Goal: Information Seeking & Learning: Check status

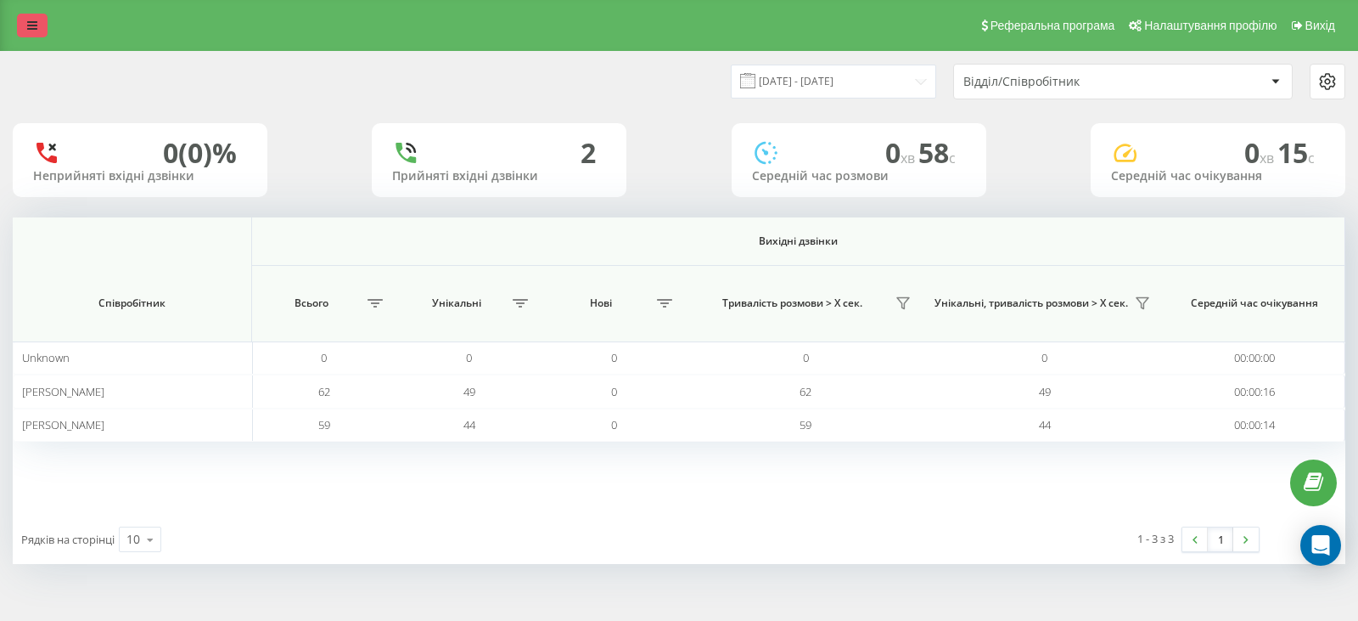
click at [30, 16] on link at bounding box center [32, 26] width 31 height 24
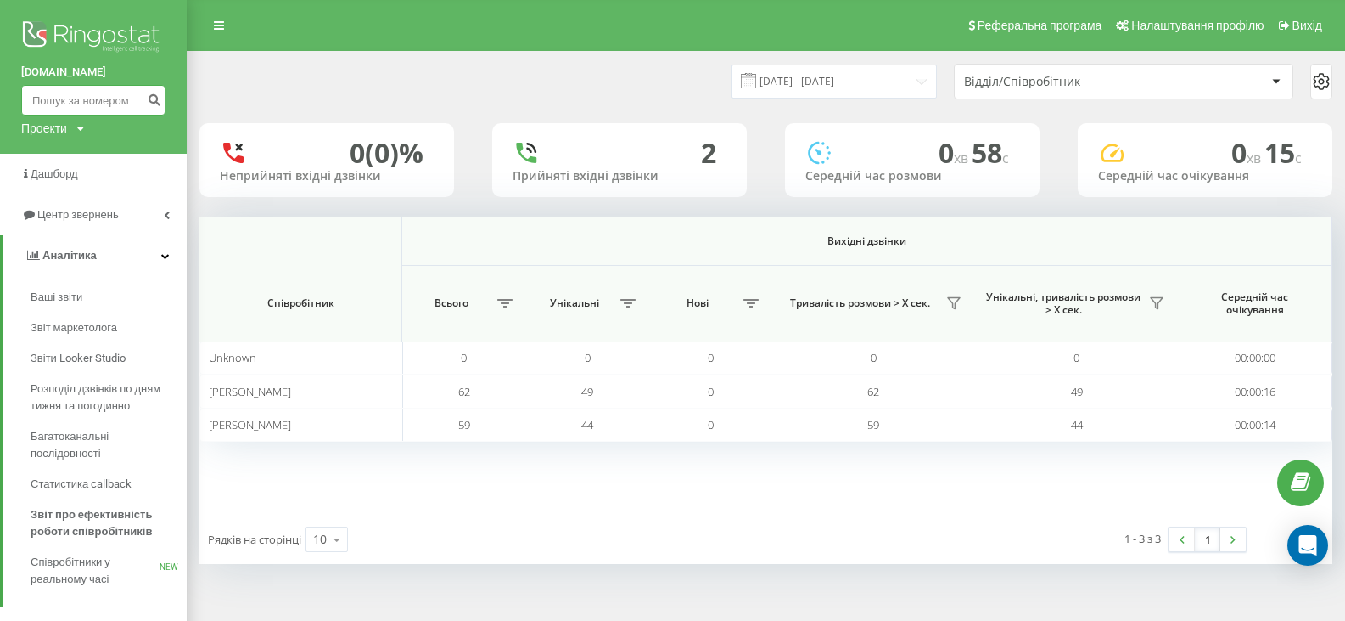
paste input "0976298067"
type input "0976298067"
click at [147, 106] on button "submit" at bounding box center [154, 100] width 23 height 31
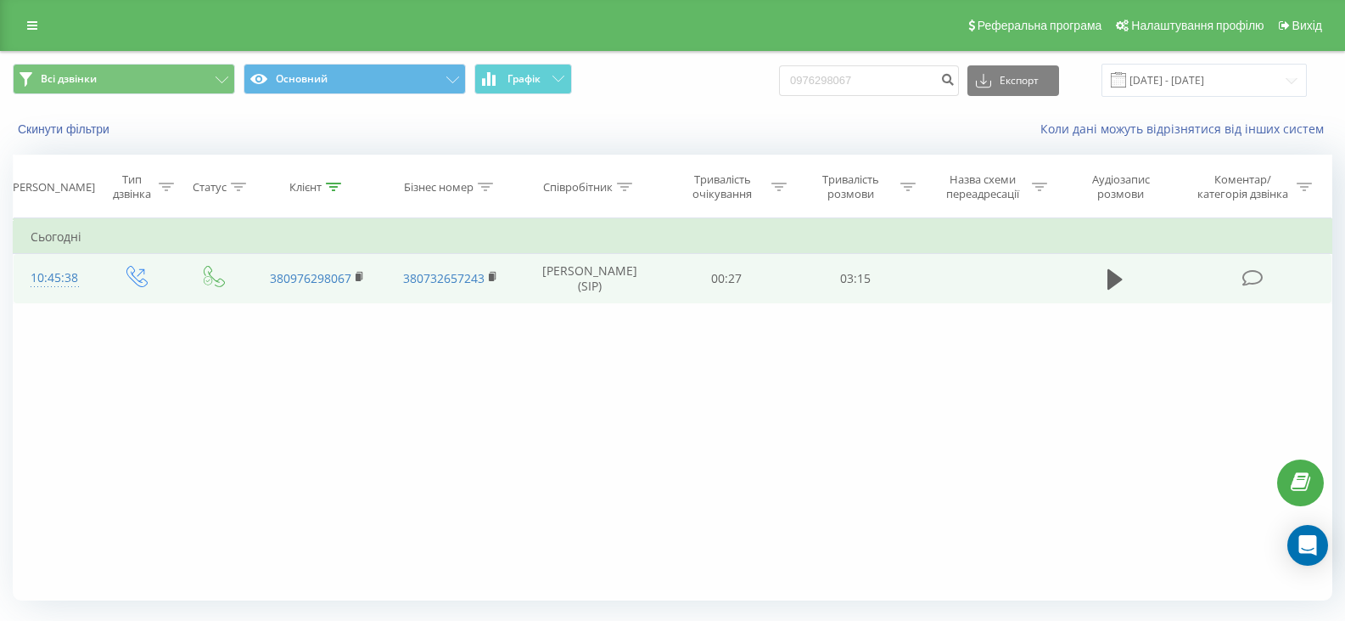
click at [1129, 285] on td at bounding box center [1115, 278] width 124 height 49
click at [1123, 284] on icon at bounding box center [1115, 279] width 15 height 24
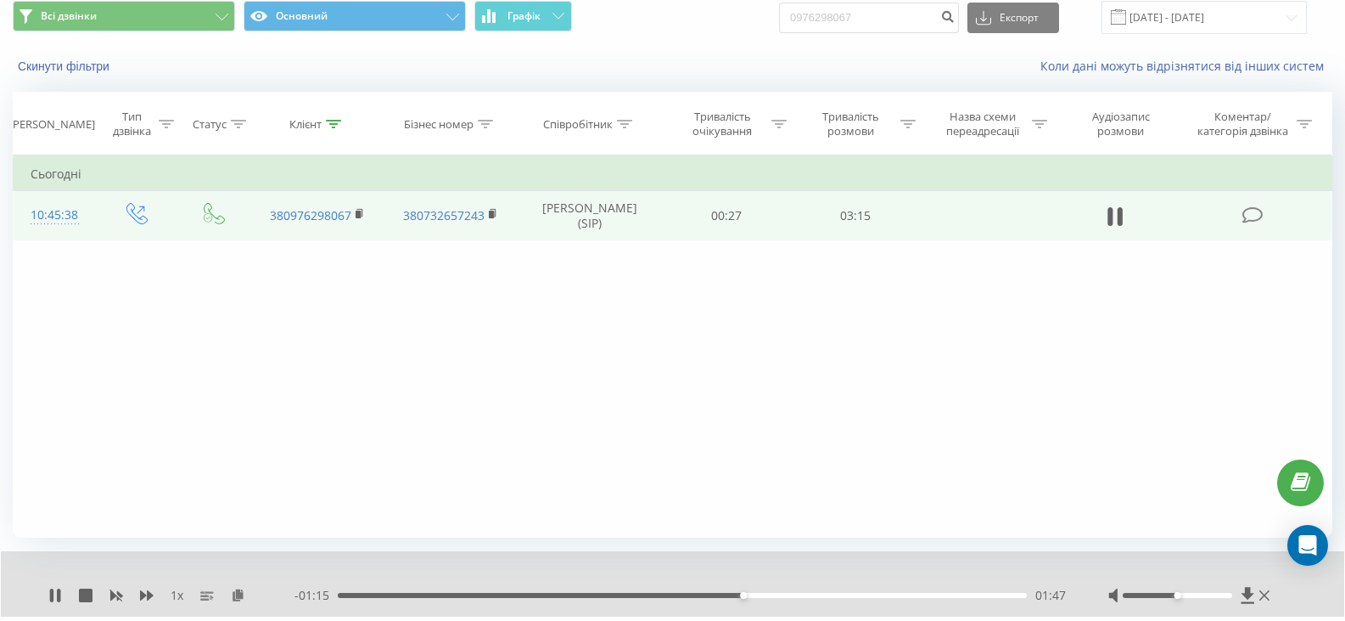
scroll to position [109, 0]
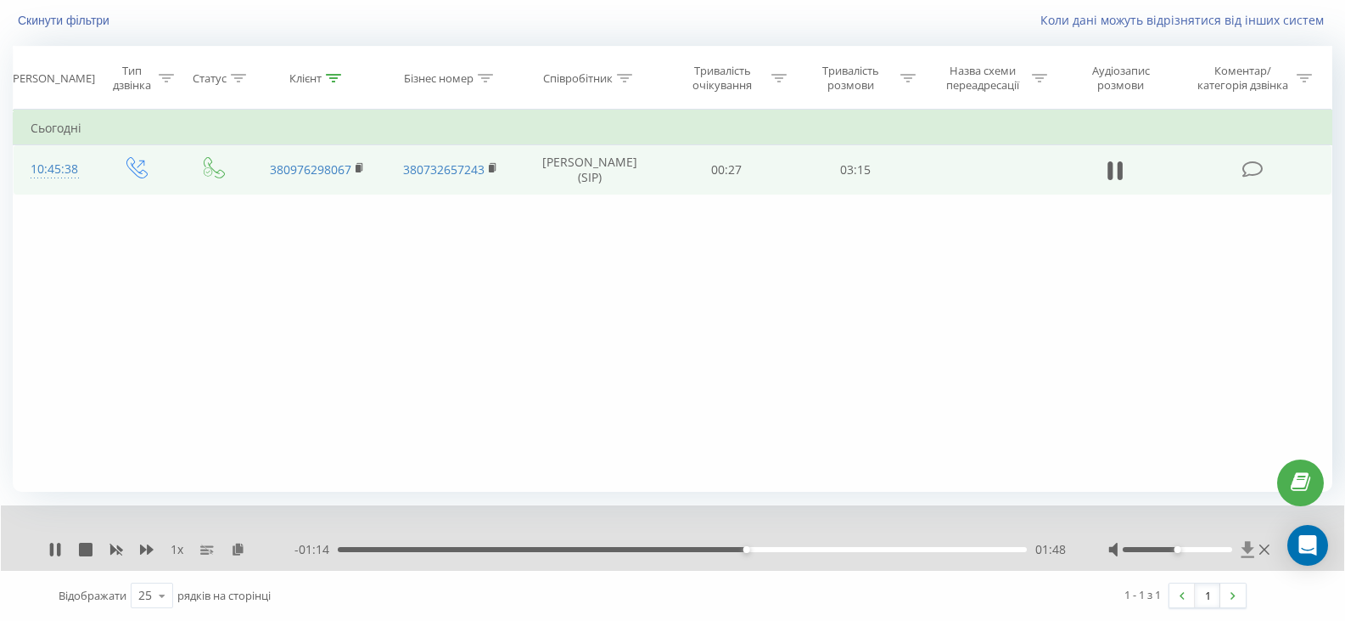
click at [1244, 550] on icon at bounding box center [1248, 549] width 14 height 17
